Goal: Transaction & Acquisition: Download file/media

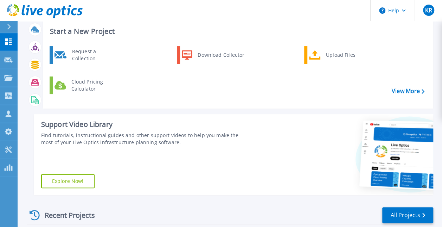
scroll to position [42, 0]
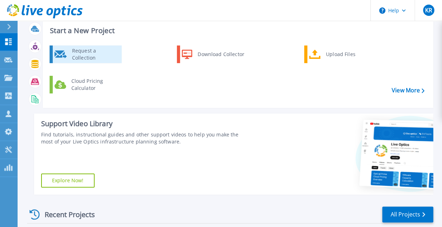
click at [85, 53] on div "Request a Collection" at bounding box center [94, 54] width 51 height 14
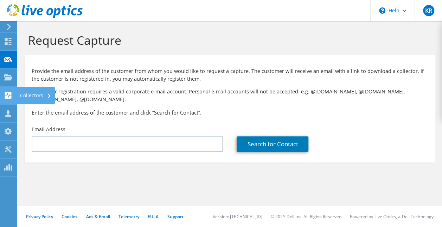
click at [10, 96] on icon at bounding box center [8, 95] width 8 height 7
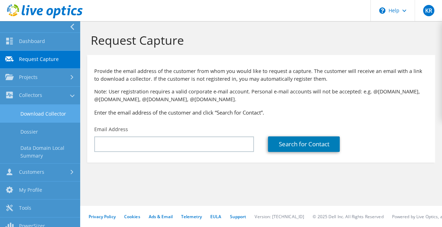
click at [30, 114] on link "Download Collector" at bounding box center [40, 113] width 80 height 18
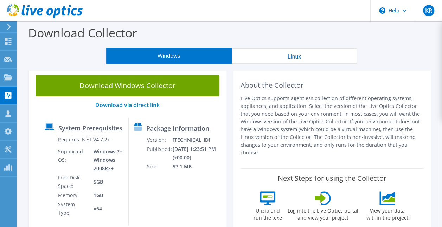
click at [295, 58] on button "Linux" at bounding box center [295, 56] width 126 height 16
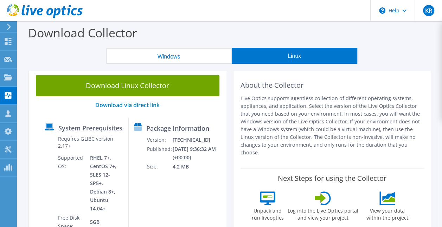
click at [180, 59] on button "Windows" at bounding box center [169, 56] width 126 height 16
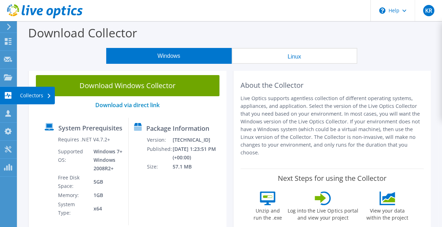
click at [33, 95] on div "Collectors" at bounding box center [36, 96] width 38 height 18
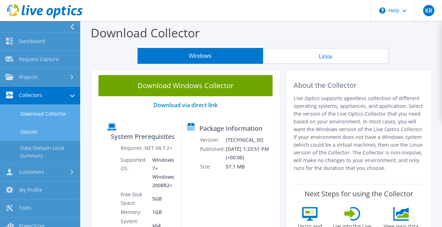
click at [32, 133] on link "Dossier" at bounding box center [40, 131] width 80 height 18
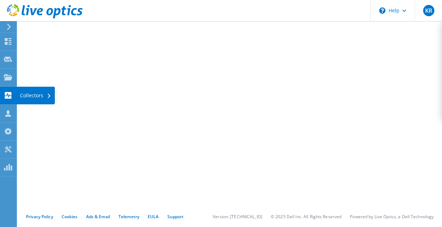
click at [8, 94] on icon at bounding box center [8, 95] width 8 height 7
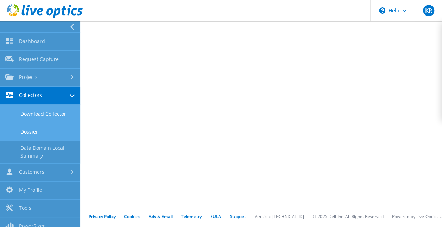
click at [36, 115] on link "Download Collector" at bounding box center [40, 113] width 80 height 18
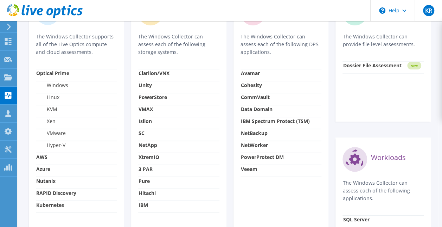
scroll to position [281, 0]
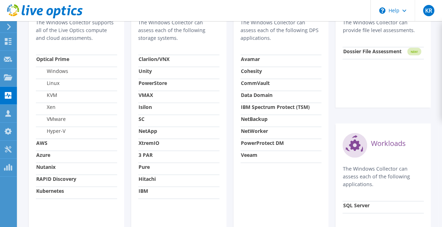
click at [60, 179] on strong "RAPID Discovery" at bounding box center [56, 178] width 40 height 7
click at [383, 17] on div "\n Help" at bounding box center [392, 10] width 44 height 21
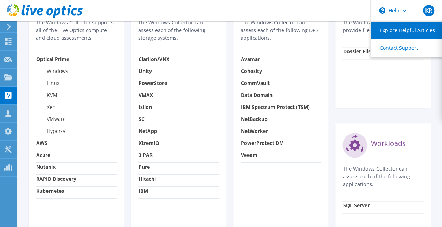
click at [387, 27] on link "Explore Helpful Articles" at bounding box center [410, 29] width 78 height 17
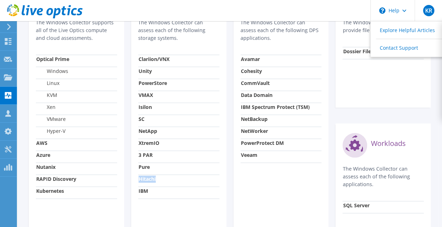
drag, startPoint x: 165, startPoint y: 177, endPoint x: 139, endPoint y: 179, distance: 26.1
click at [139, 179] on td "Hitachi" at bounding box center [178, 180] width 81 height 12
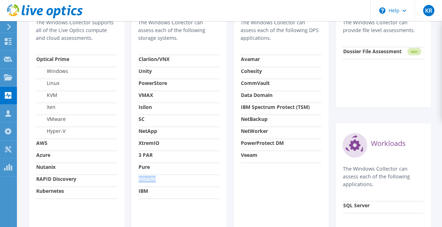
copy strong "Hitachi"
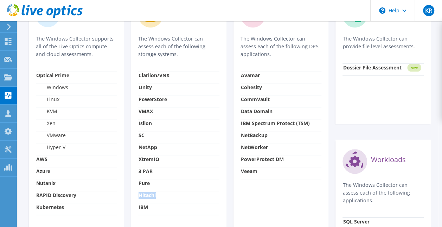
scroll to position [266, 0]
